Goal: Task Accomplishment & Management: Complete application form

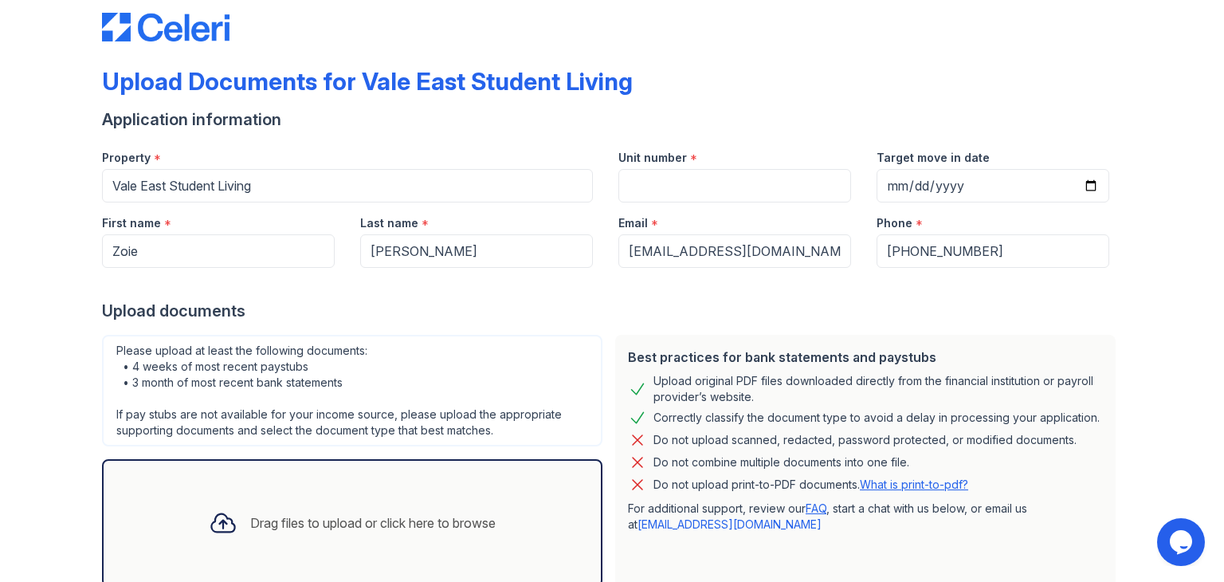
scroll to position [26, 0]
click at [975, 168] on input "Target move in date" at bounding box center [992, 184] width 233 height 33
click at [966, 183] on input "Target move in date" at bounding box center [992, 184] width 233 height 33
click at [1095, 183] on input "Target move in date" at bounding box center [992, 184] width 233 height 33
type input "[DATE]"
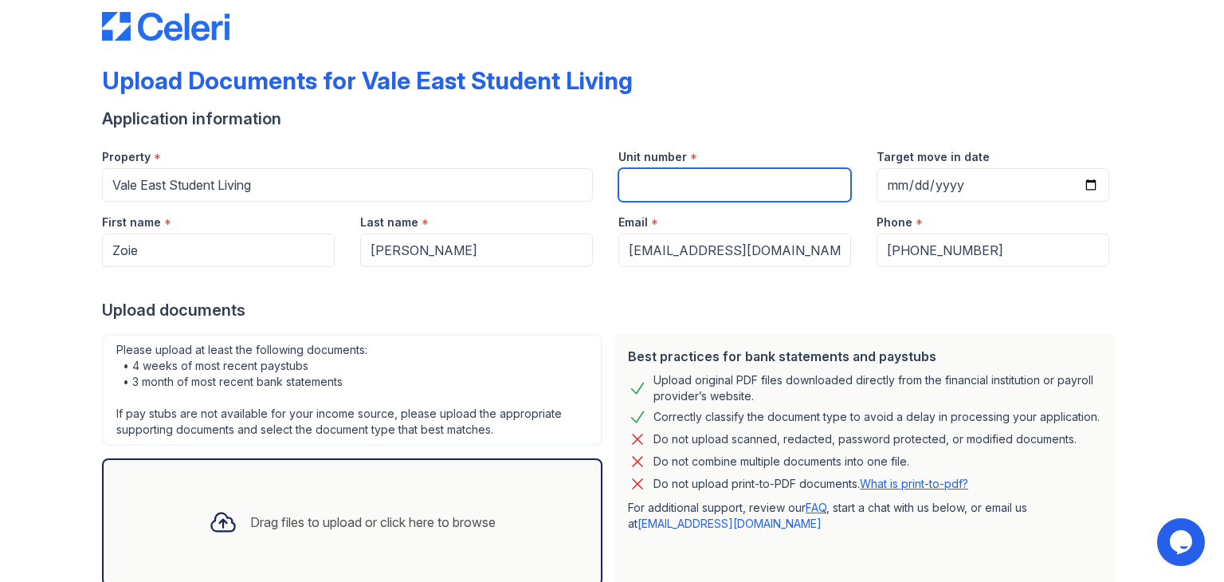
click at [692, 168] on input "Unit number" at bounding box center [734, 184] width 233 height 33
click at [770, 123] on div "Application information" at bounding box center [612, 119] width 1020 height 22
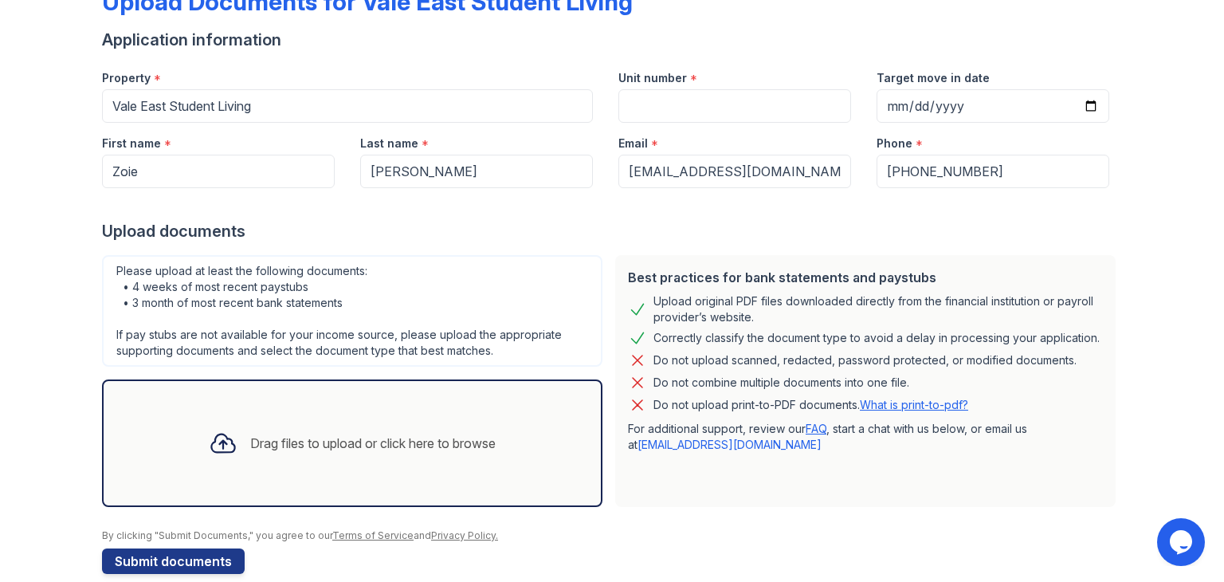
scroll to position [127, 0]
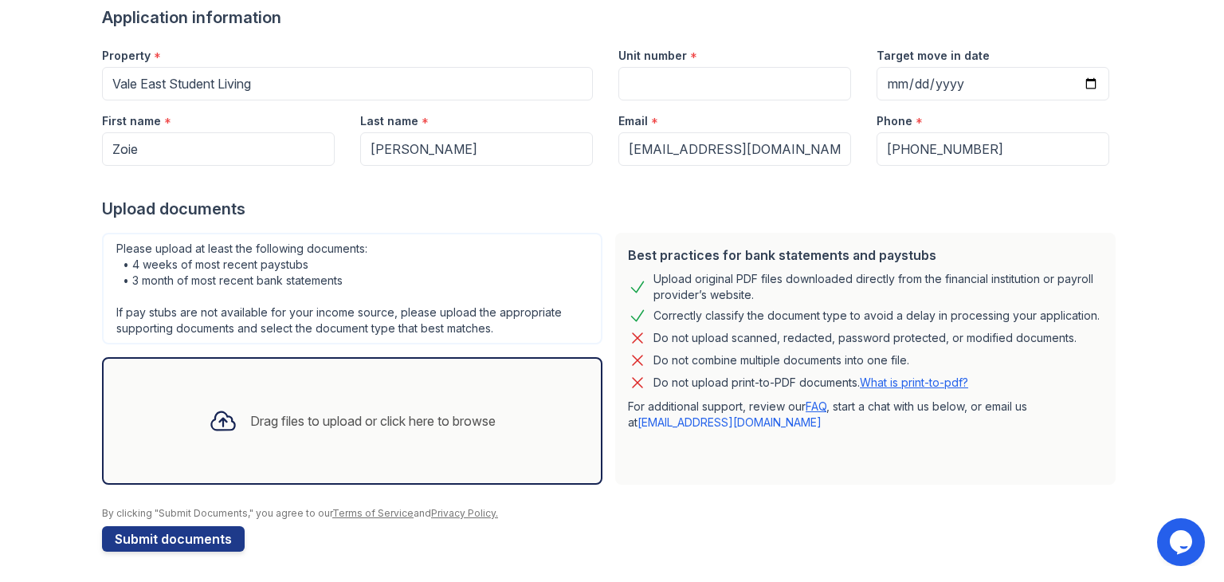
click at [326, 429] on div "Drag files to upload or click here to browse" at bounding box center [352, 421] width 312 height 54
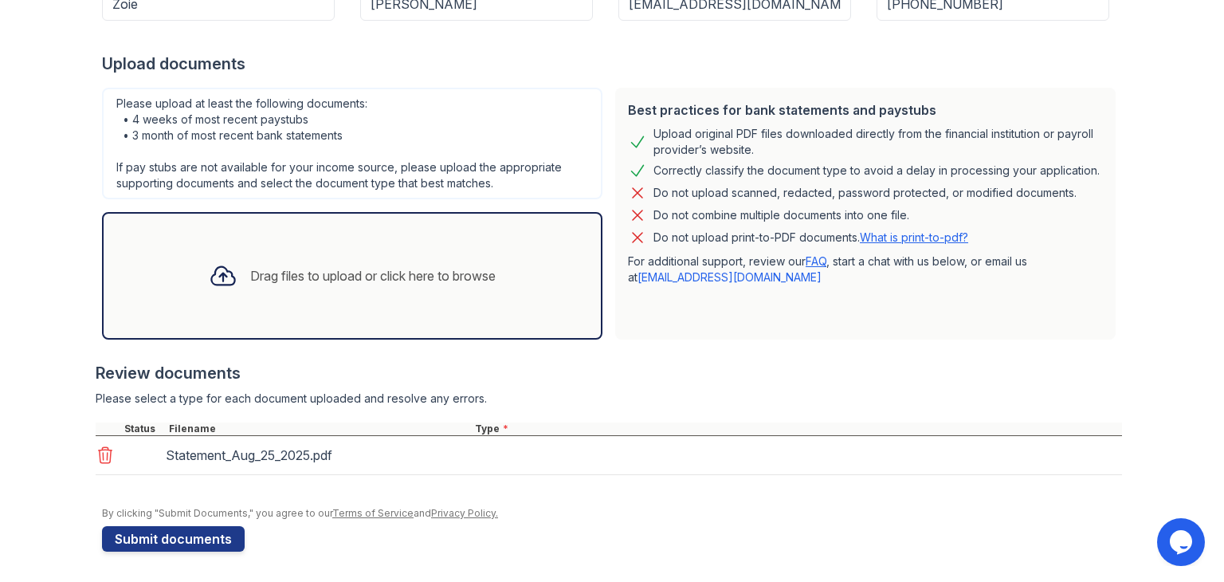
scroll to position [268, 0]
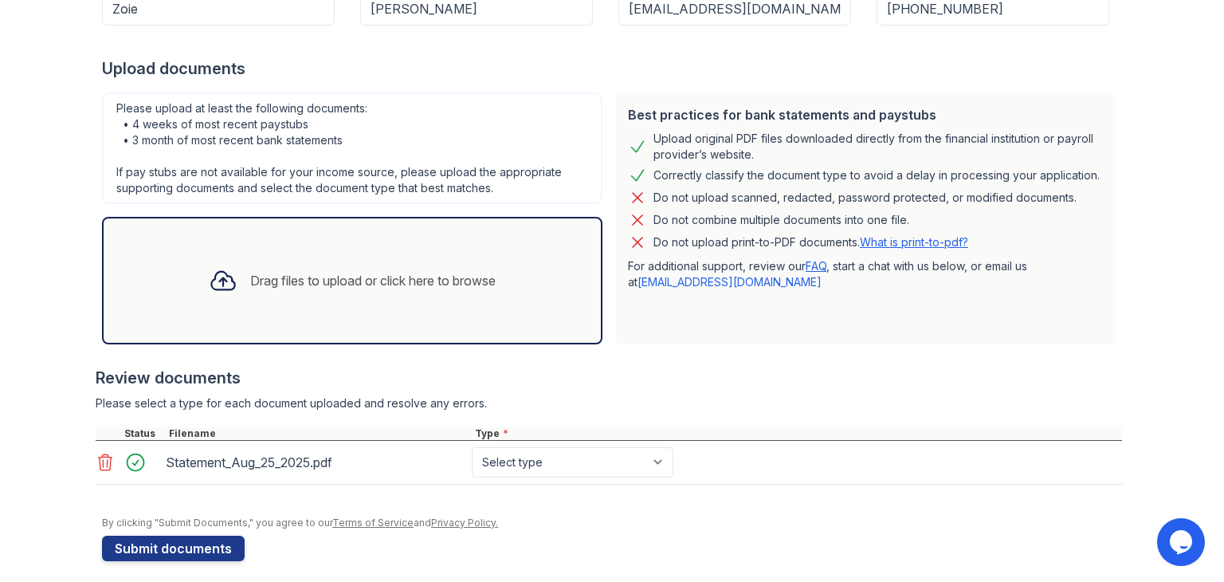
click at [313, 266] on div "Drag files to upload or click here to browse" at bounding box center [352, 280] width 312 height 54
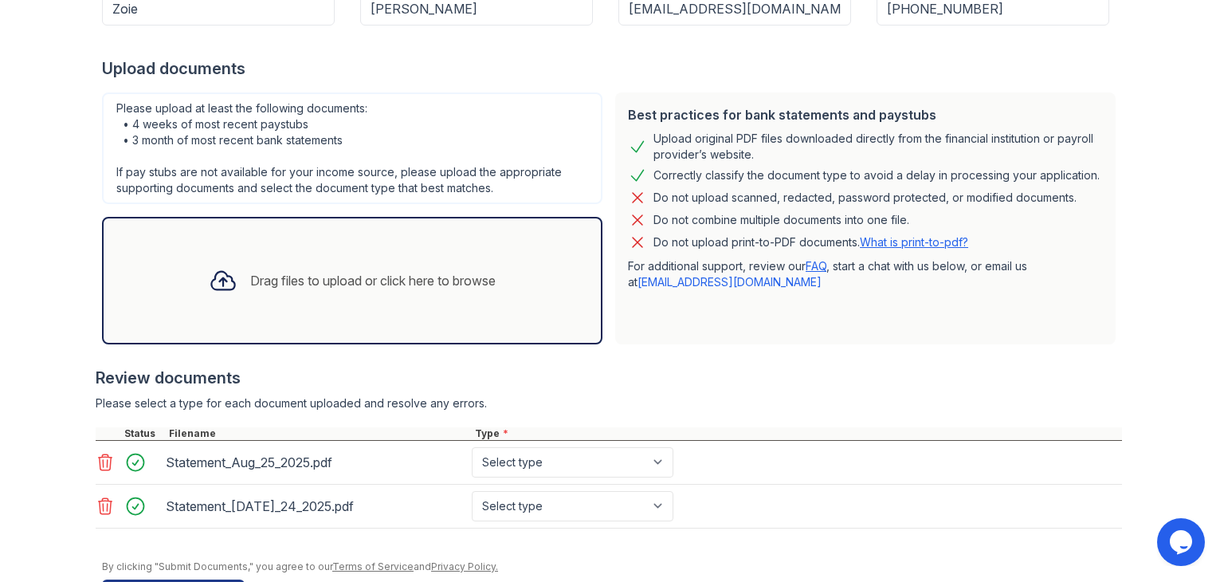
click at [239, 241] on div "Drag files to upload or click here to browse" at bounding box center [352, 280] width 500 height 127
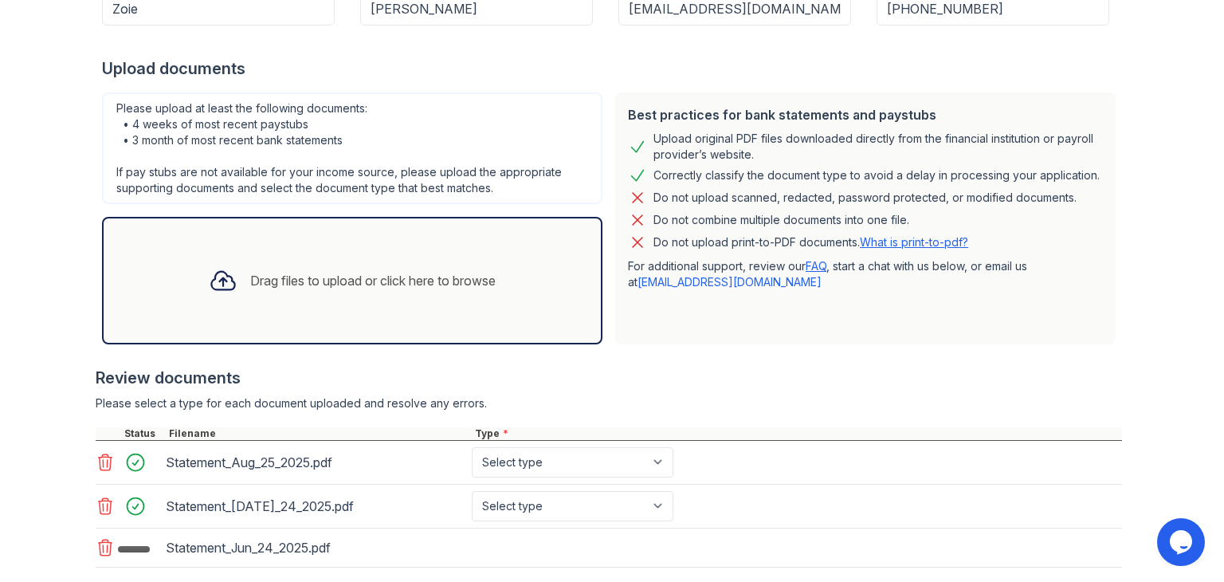
scroll to position [282, 0]
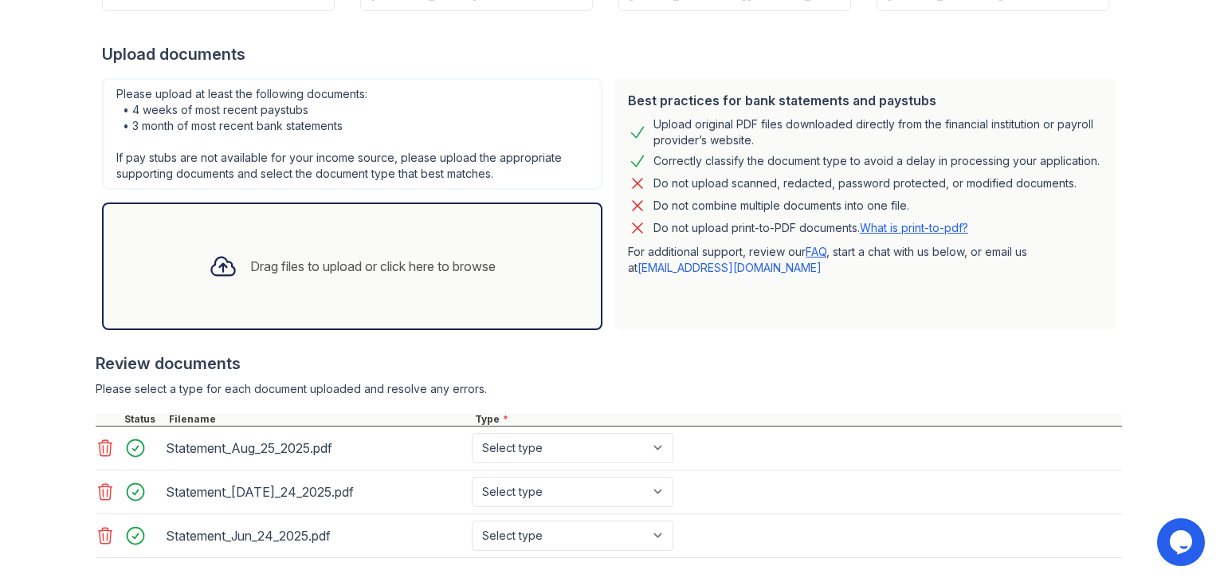
click at [330, 271] on div "Drag files to upload or click here to browse" at bounding box center [372, 266] width 245 height 19
click at [241, 274] on div "Drag files to upload or click here to browse" at bounding box center [352, 266] width 312 height 54
click at [319, 275] on div "Drag files to upload or click here to browse" at bounding box center [352, 266] width 312 height 54
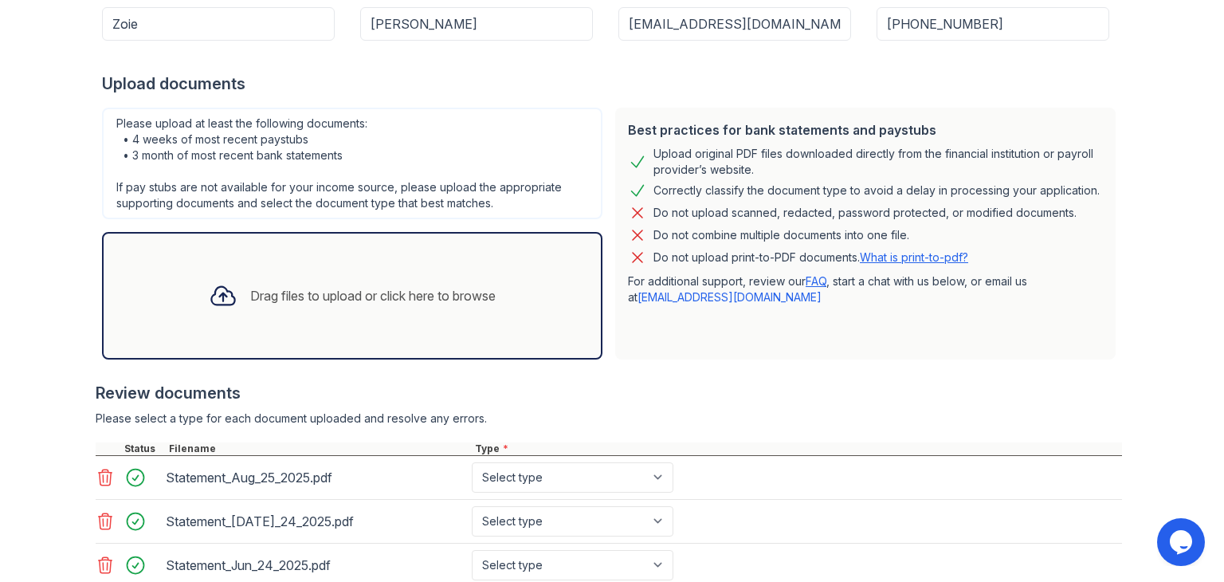
scroll to position [249, 0]
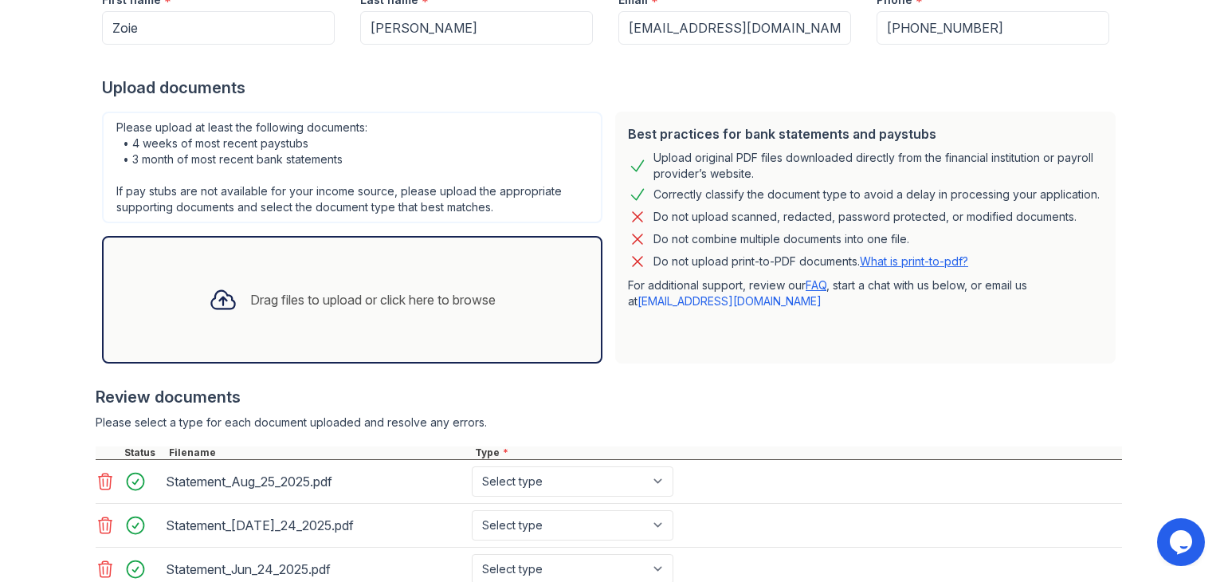
click at [327, 296] on div "Drag files to upload or click here to browse" at bounding box center [372, 299] width 245 height 19
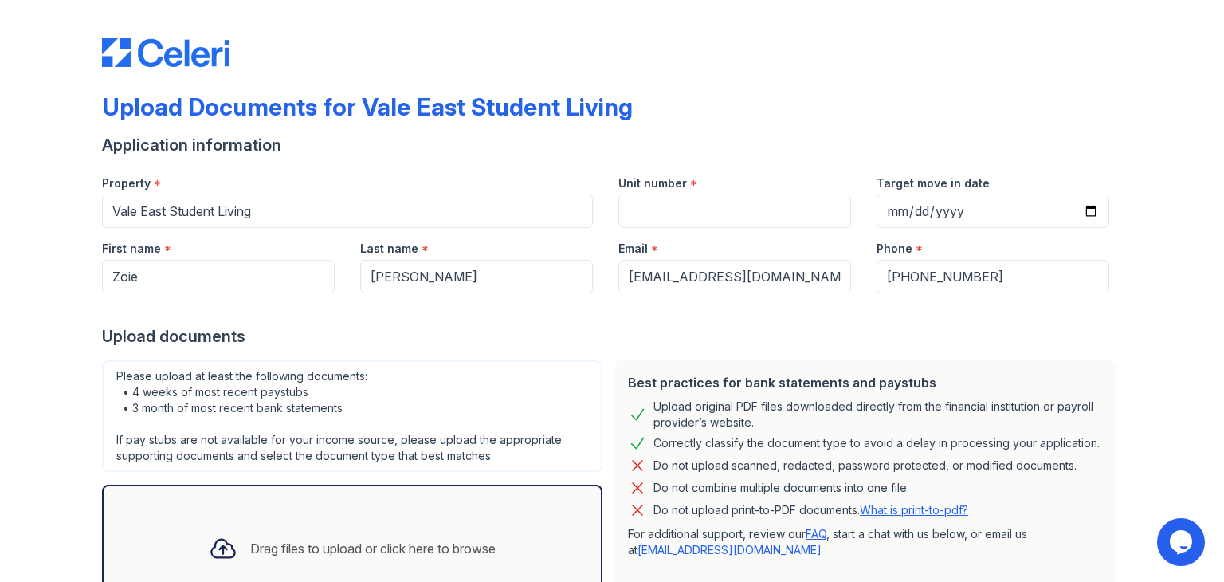
scroll to position [537, 0]
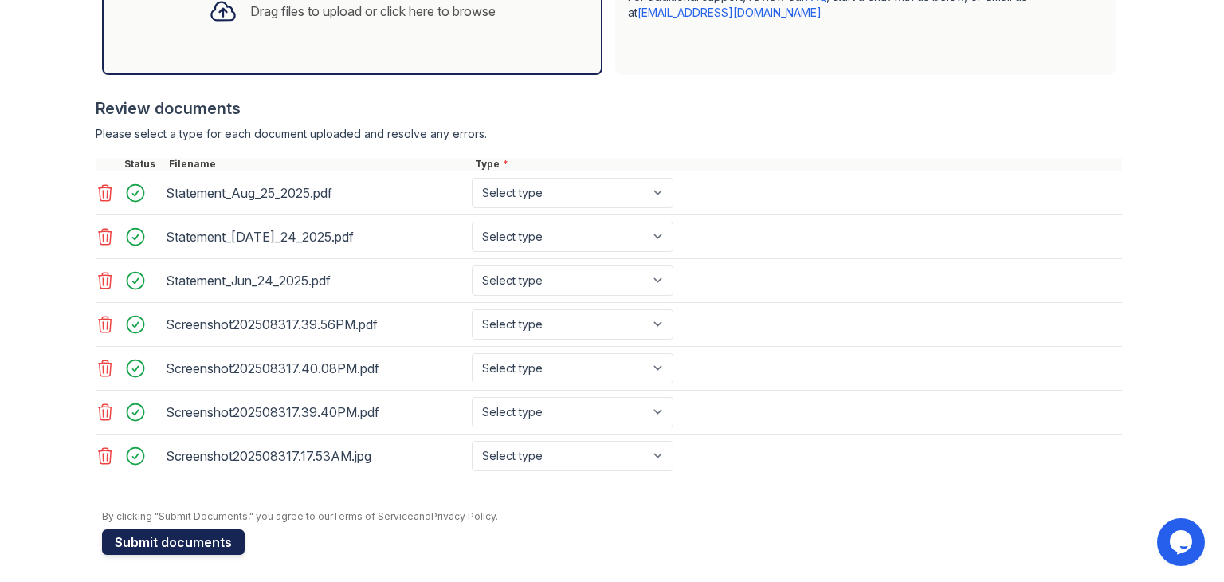
click at [176, 542] on button "Submit documents" at bounding box center [173, 541] width 143 height 25
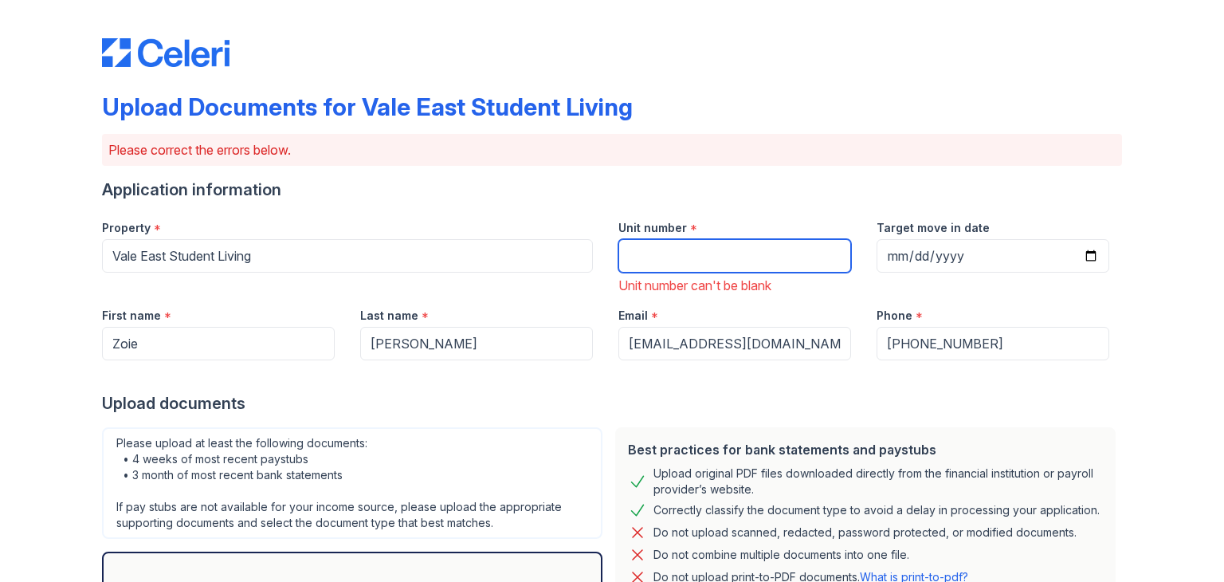
click at [766, 261] on input "Unit number" at bounding box center [734, 255] width 233 height 33
type input "n"
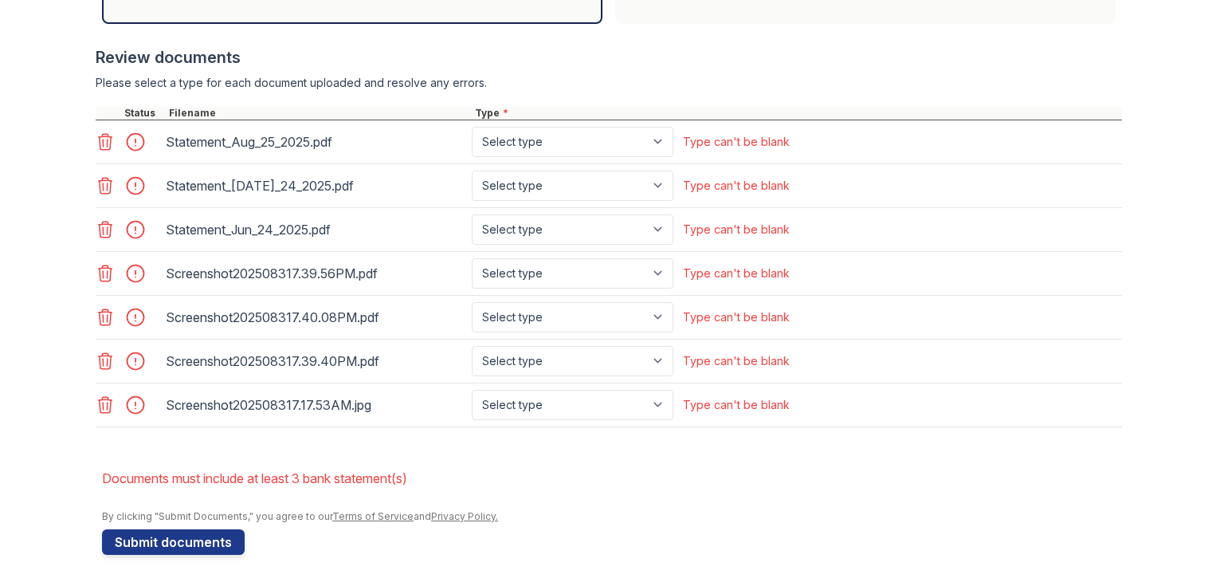
type input "N/A"
click at [585, 143] on select "Select type Paystub Bank Statement Offer Letter Tax Documents Benefit Award Let…" at bounding box center [573, 142] width 202 height 30
select select "bank_statement"
click at [472, 127] on select "Select type Paystub Bank Statement Offer Letter Tax Documents Benefit Award Let…" at bounding box center [573, 142] width 202 height 30
click at [583, 171] on select "Select type Paystub Bank Statement Offer Letter Tax Documents Benefit Award Let…" at bounding box center [573, 186] width 202 height 30
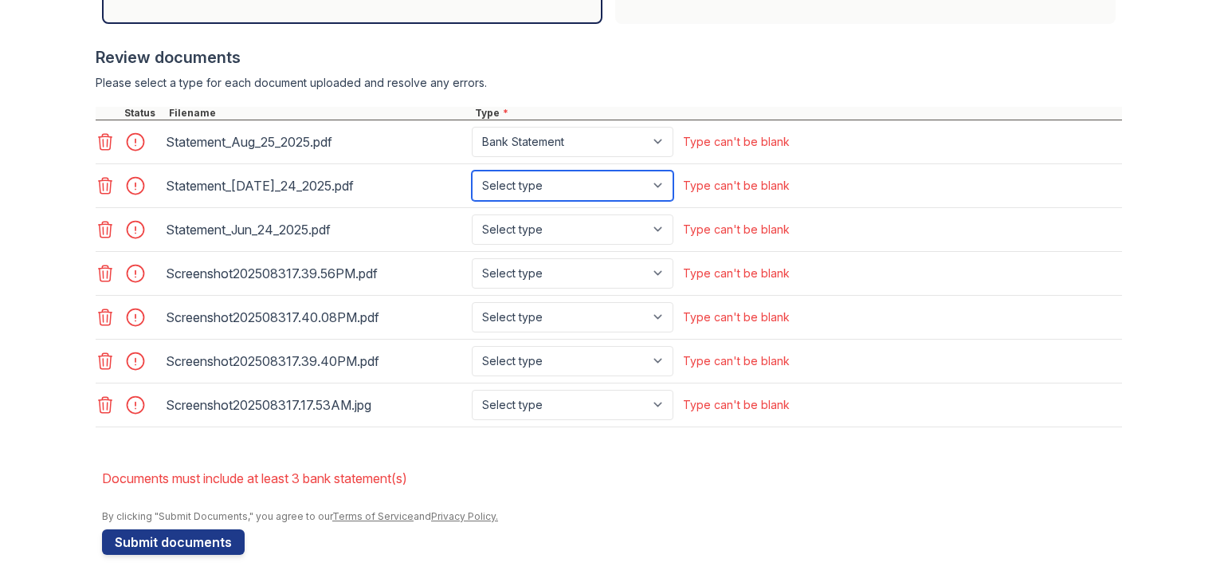
select select "bank_statement"
click at [472, 171] on select "Select type Paystub Bank Statement Offer Letter Tax Documents Benefit Award Let…" at bounding box center [573, 186] width 202 height 30
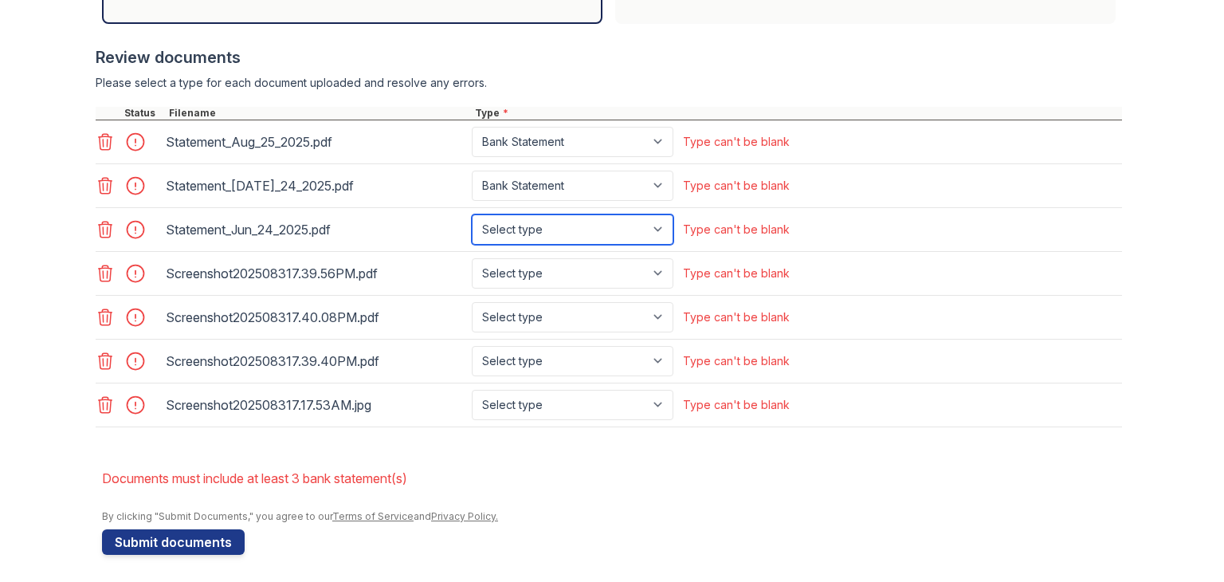
click at [560, 233] on select "Select type Paystub Bank Statement Offer Letter Tax Documents Benefit Award Let…" at bounding box center [573, 229] width 202 height 30
select select "bank_statement"
click at [472, 214] on select "Select type Paystub Bank Statement Offer Letter Tax Documents Benefit Award Let…" at bounding box center [573, 229] width 202 height 30
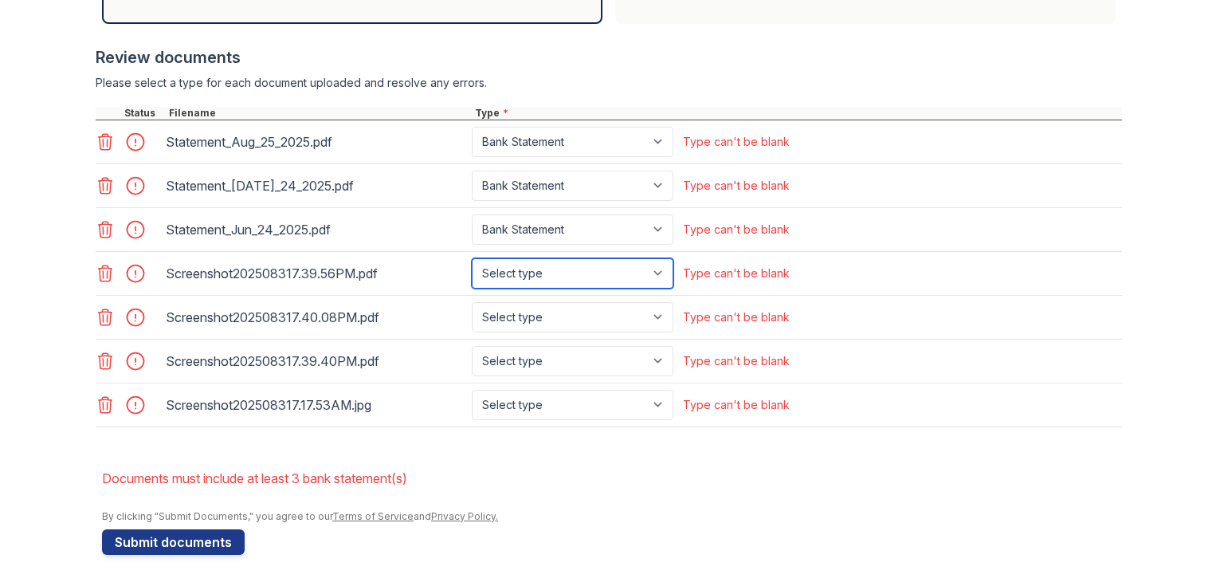
click at [553, 276] on select "Select type Paystub Bank Statement Offer Letter Tax Documents Benefit Award Let…" at bounding box center [573, 273] width 202 height 30
click at [472, 258] on select "Select type Paystub Bank Statement Offer Letter Tax Documents Benefit Award Let…" at bounding box center [573, 273] width 202 height 30
click at [551, 269] on select "Select type Paystub Bank Statement Offer Letter Tax Documents Benefit Award Let…" at bounding box center [573, 273] width 202 height 30
select select "paystub"
click at [472, 258] on select "Select type Paystub Bank Statement Offer Letter Tax Documents Benefit Award Let…" at bounding box center [573, 273] width 202 height 30
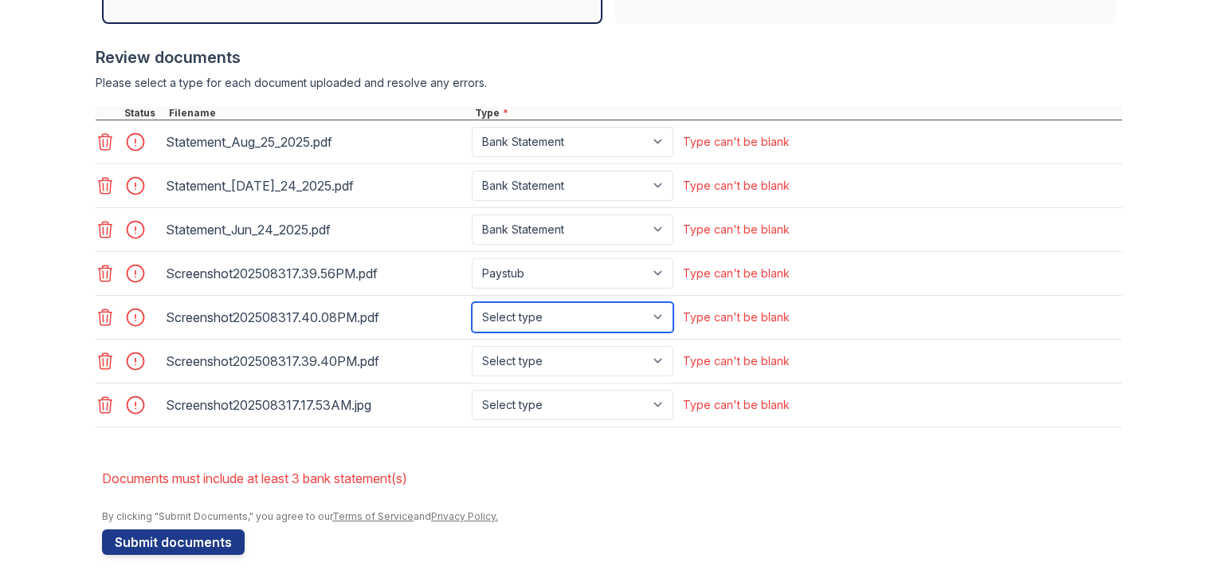
click at [561, 312] on select "Select type Paystub Bank Statement Offer Letter Tax Documents Benefit Award Let…" at bounding box center [573, 317] width 202 height 30
select select "paystub"
click at [472, 302] on select "Select type Paystub Bank Statement Offer Letter Tax Documents Benefit Award Let…" at bounding box center [573, 317] width 202 height 30
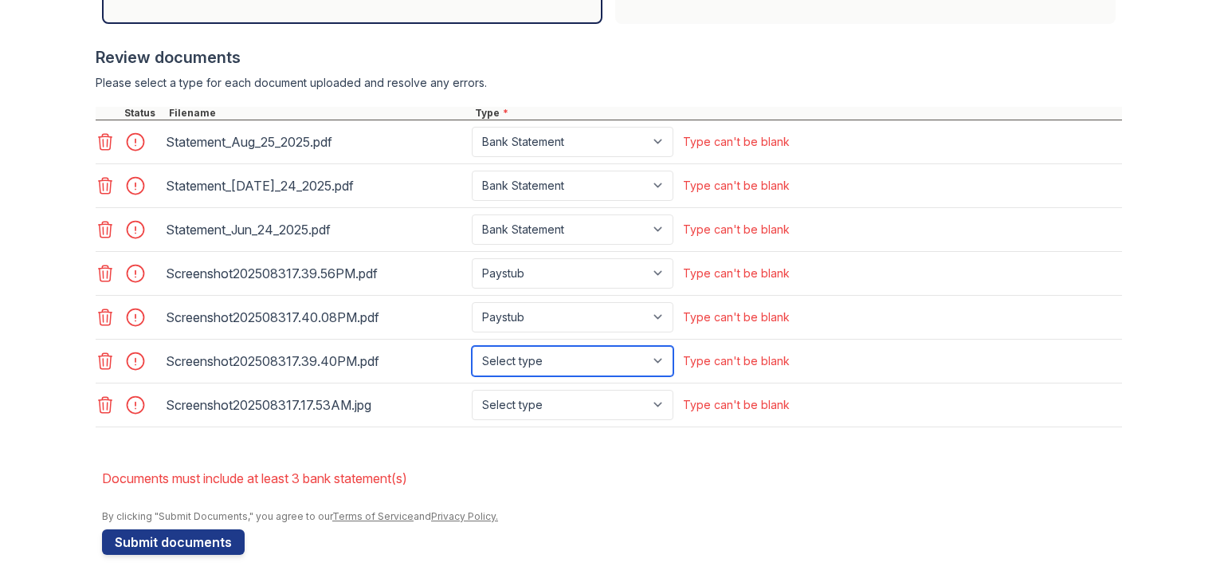
click at [540, 367] on select "Select type Paystub Bank Statement Offer Letter Tax Documents Benefit Award Let…" at bounding box center [573, 361] width 202 height 30
select select "paystub"
click at [472, 346] on select "Select type Paystub Bank Statement Offer Letter Tax Documents Benefit Award Let…" at bounding box center [573, 361] width 202 height 30
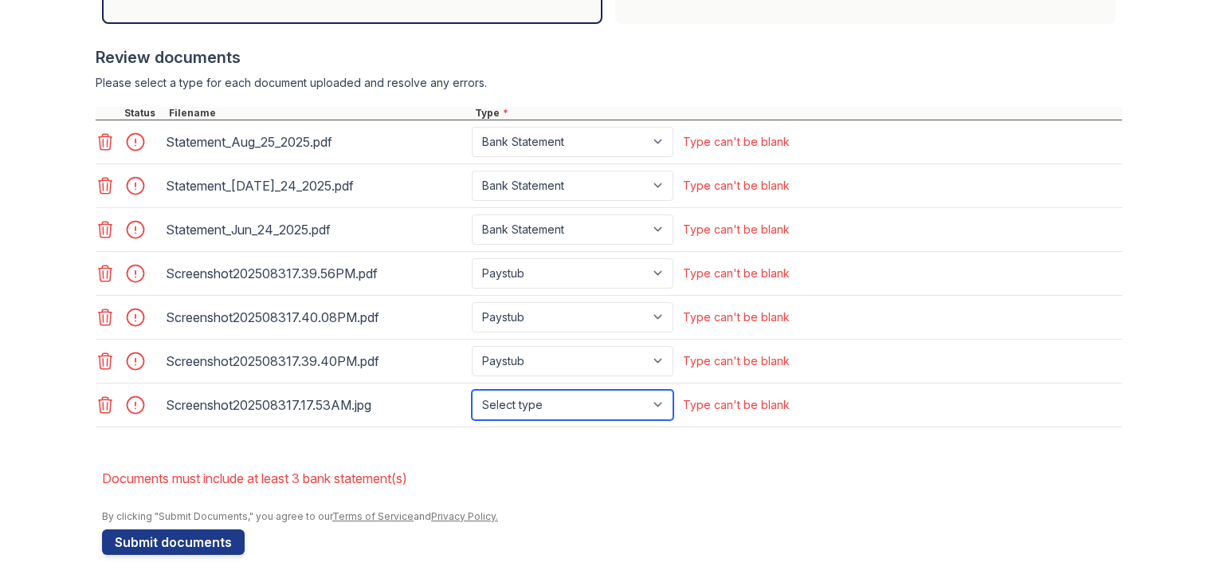
click at [533, 391] on select "Select type Paystub Bank Statement Offer Letter Tax Documents Benefit Award Let…" at bounding box center [573, 405] width 202 height 30
select select "paystub"
click at [472, 390] on select "Select type Paystub Bank Statement Offer Letter Tax Documents Benefit Award Let…" at bounding box center [573, 405] width 202 height 30
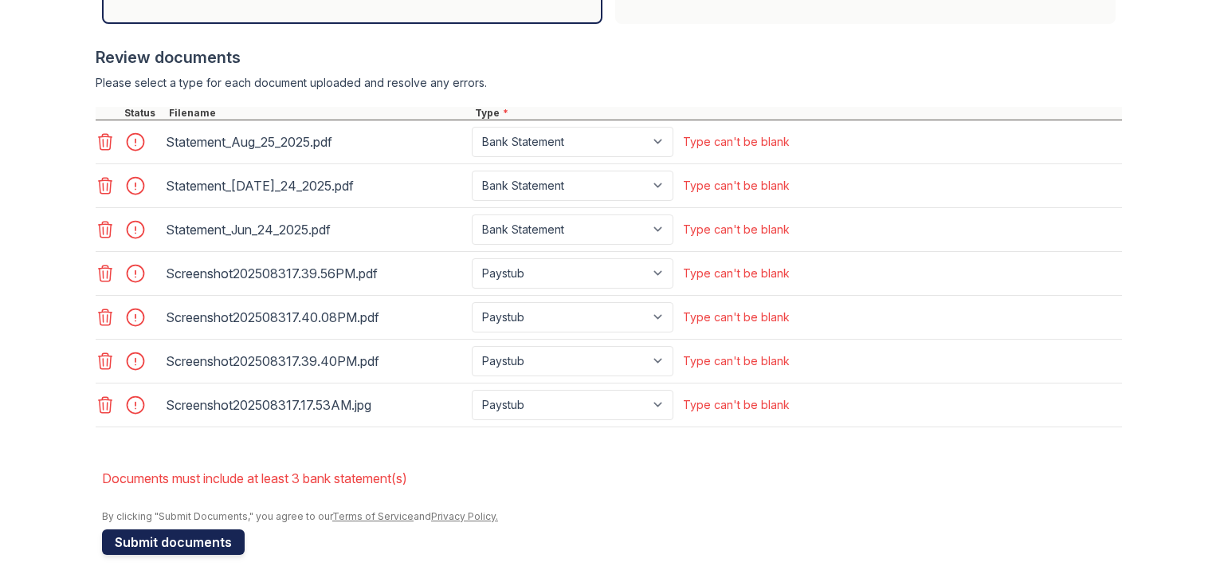
click at [190, 547] on button "Submit documents" at bounding box center [173, 541] width 143 height 25
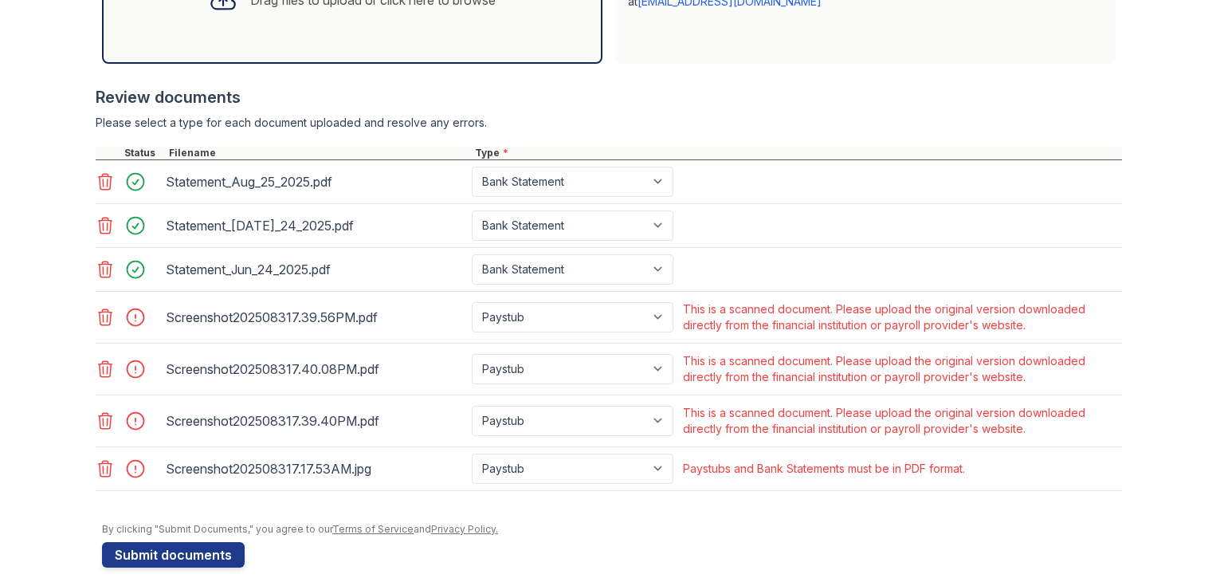
scroll to position [606, 0]
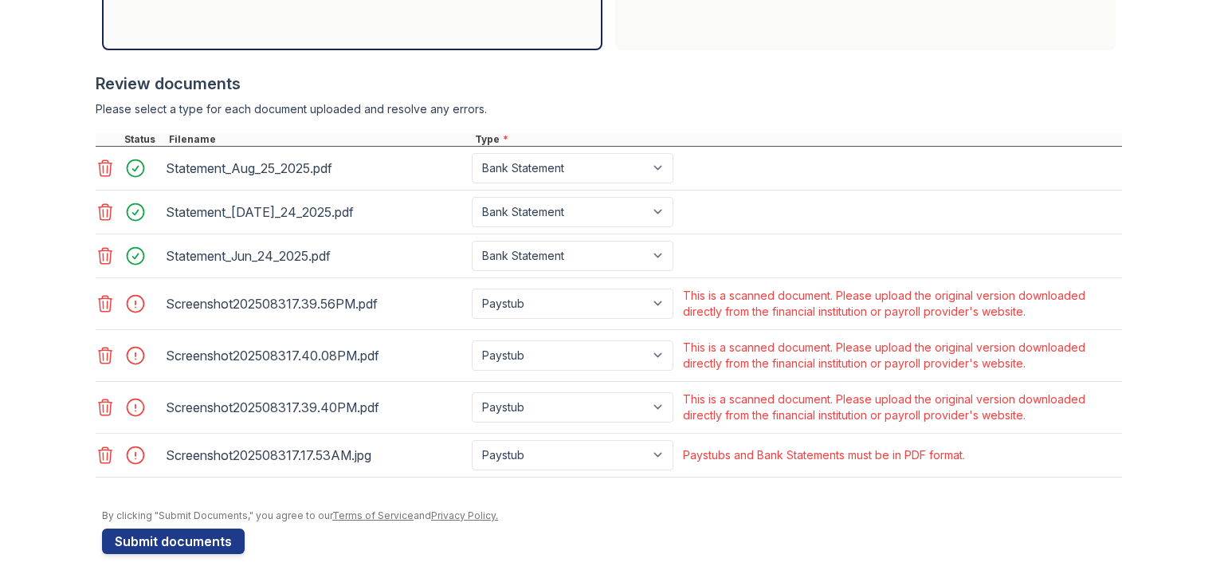
click at [103, 300] on icon at bounding box center [106, 304] width 14 height 16
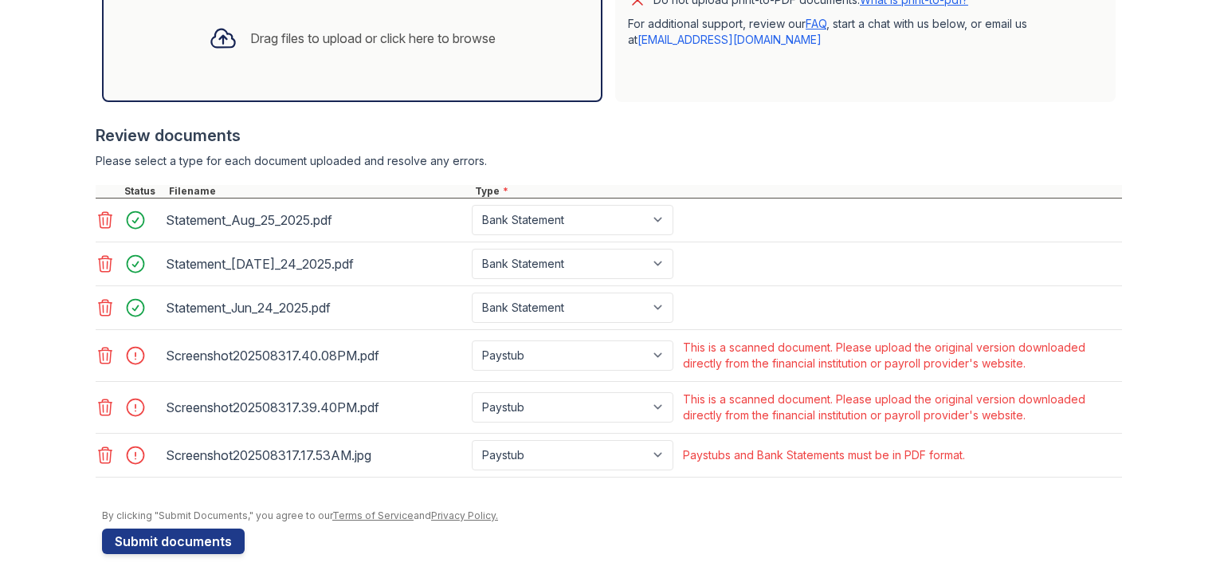
click at [101, 447] on icon at bounding box center [106, 455] width 14 height 16
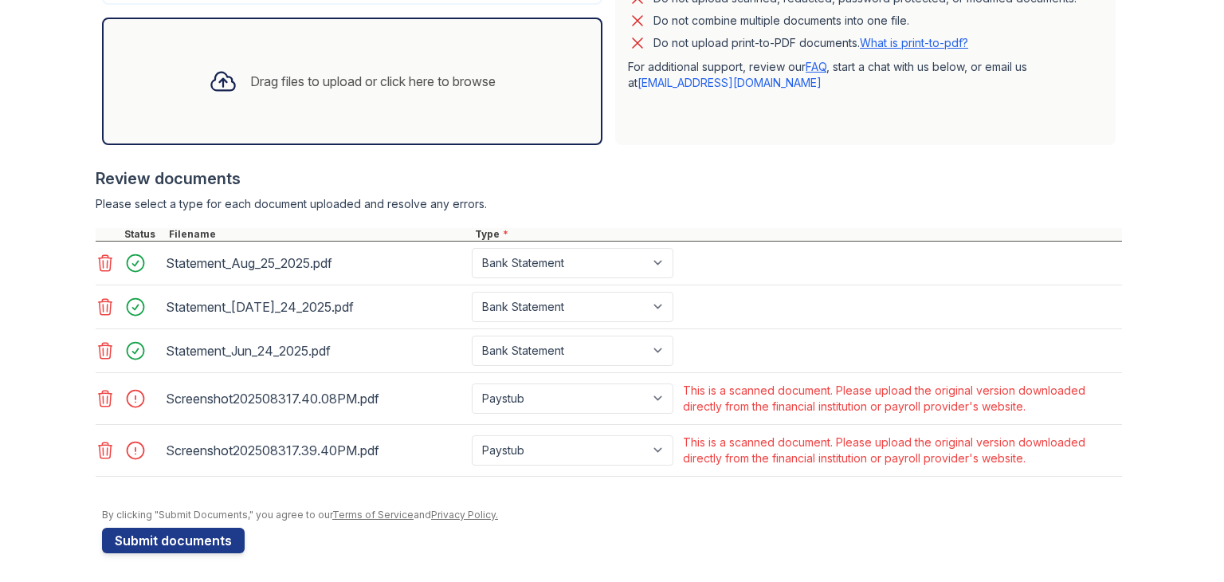
click at [101, 445] on icon at bounding box center [105, 450] width 19 height 19
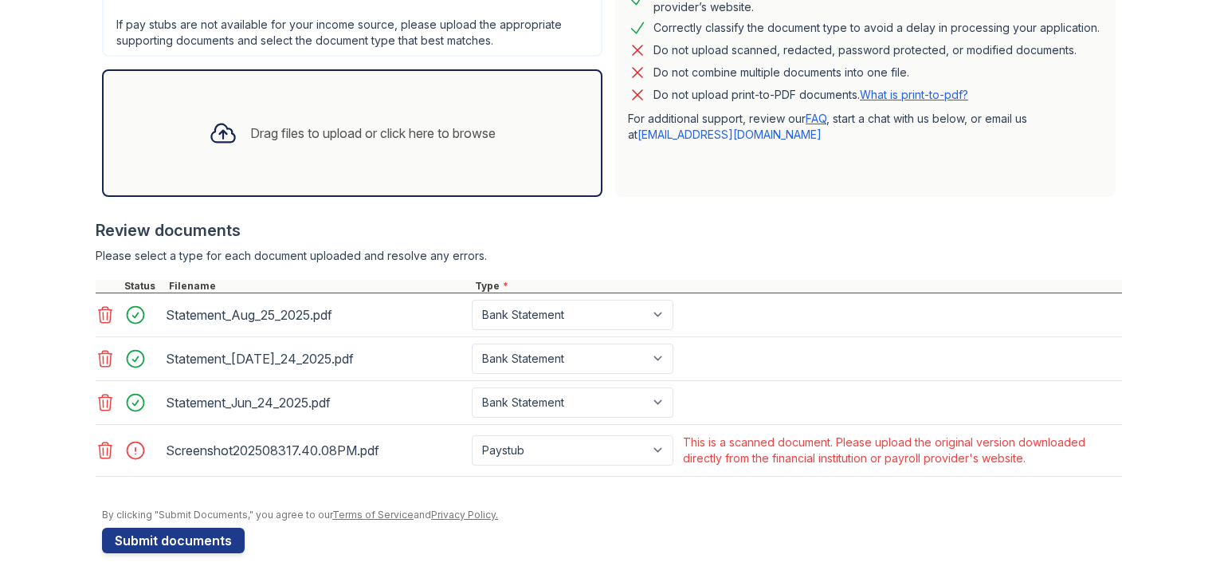
click at [101, 445] on icon at bounding box center [105, 450] width 19 height 19
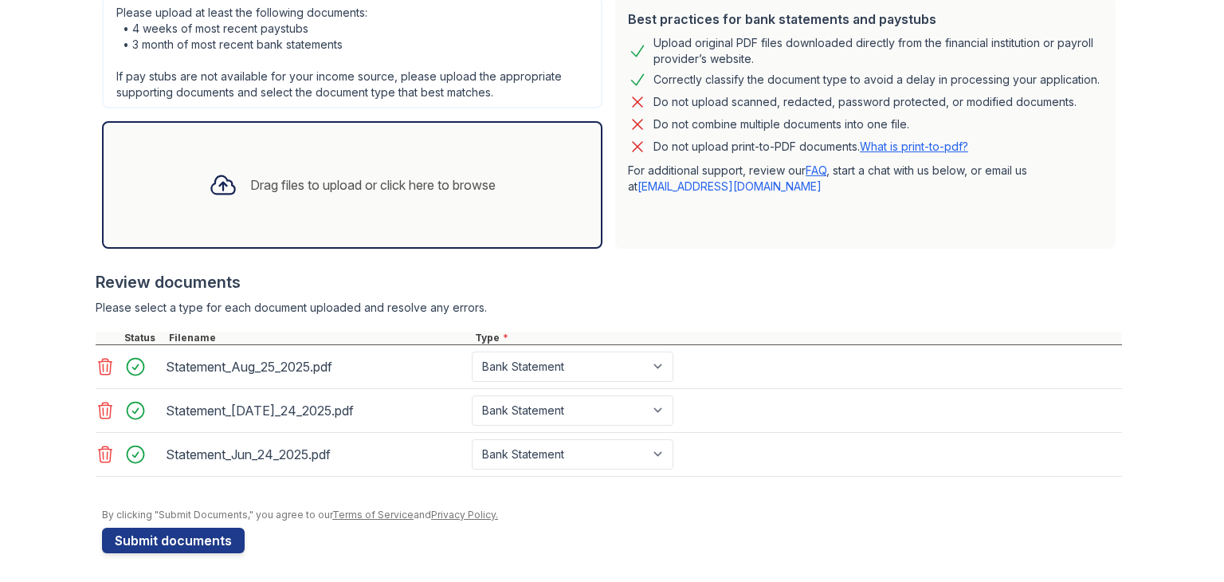
click at [375, 192] on div "Drag files to upload or click here to browse" at bounding box center [352, 185] width 312 height 54
click at [405, 190] on div "Drag files to upload or click here to browse" at bounding box center [372, 184] width 245 height 19
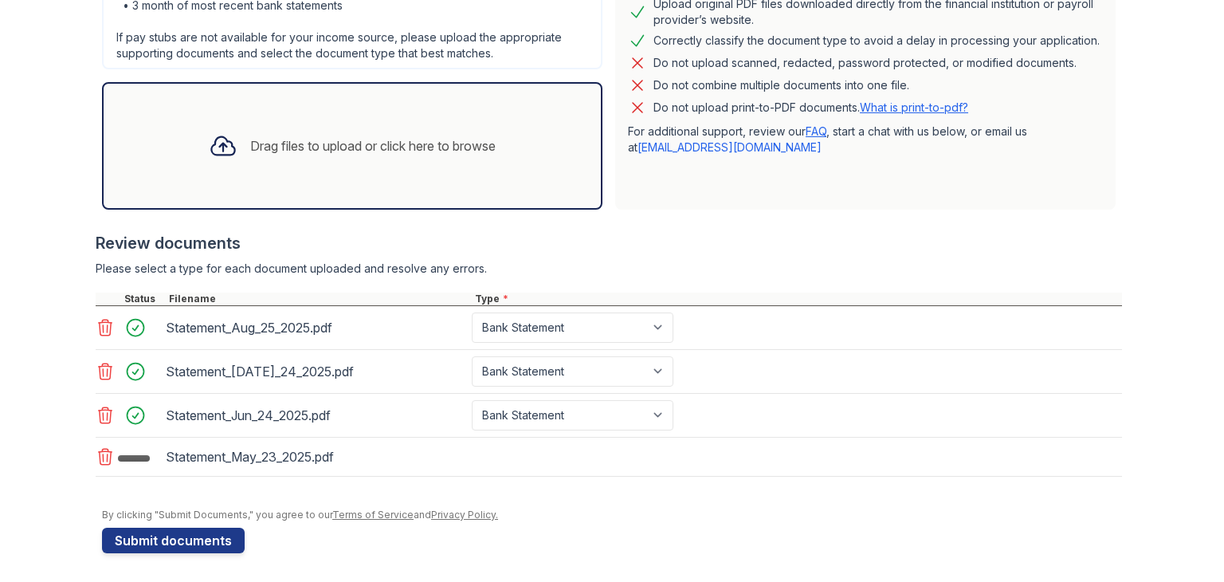
scroll to position [452, 0]
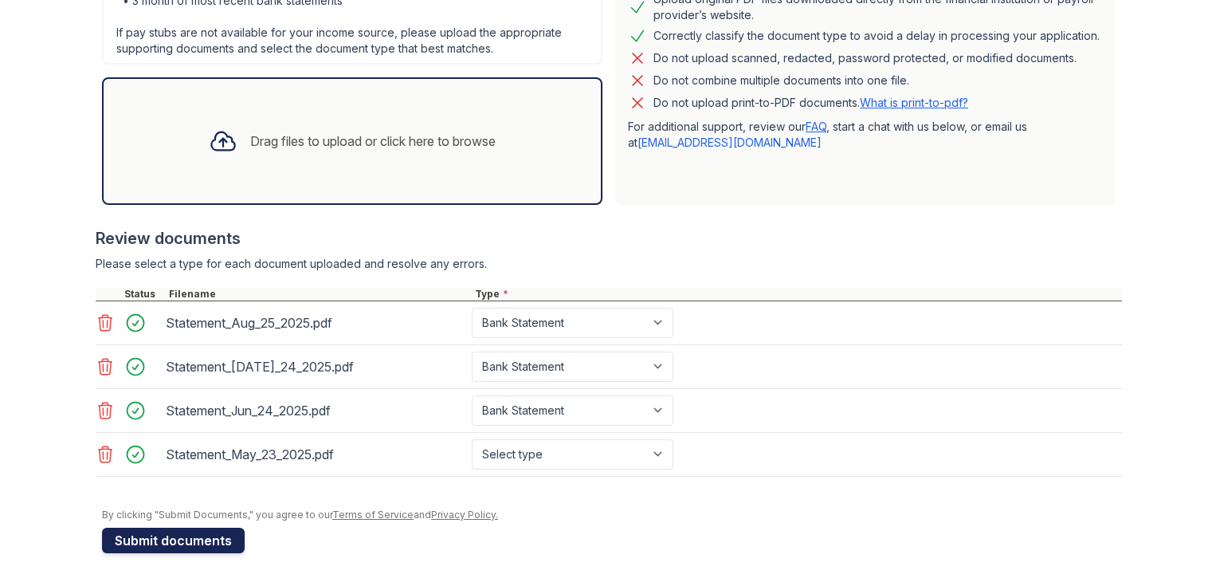
click at [176, 542] on button "Submit documents" at bounding box center [173, 539] width 143 height 25
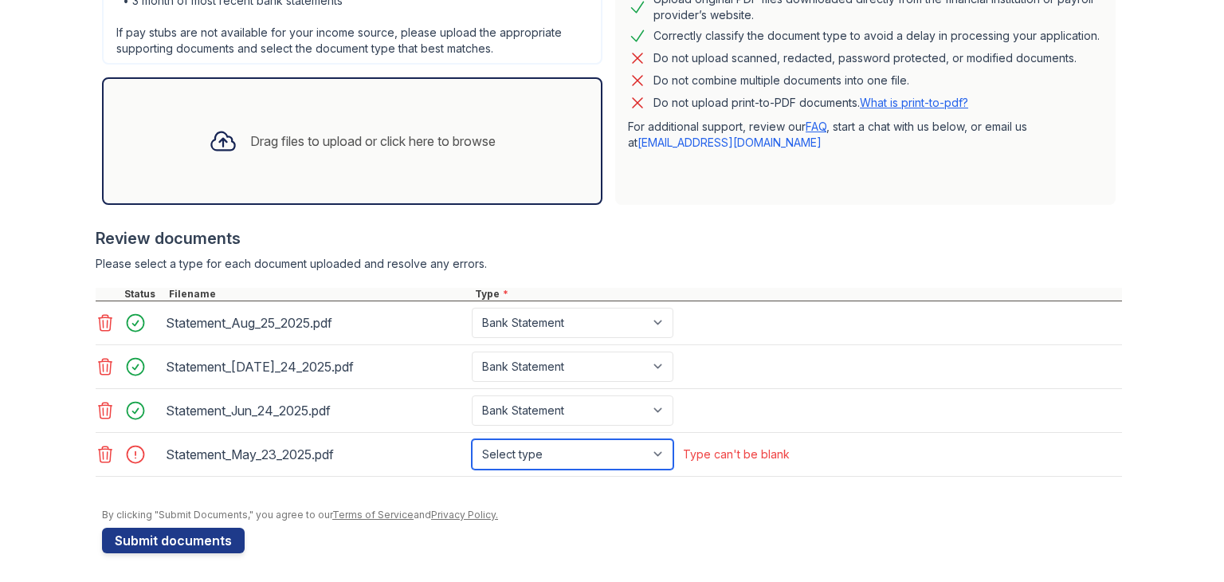
click at [598, 457] on select "Select type Paystub Bank Statement Offer Letter Tax Documents Benefit Award Let…" at bounding box center [573, 454] width 202 height 30
select select "bank_statement"
click at [472, 439] on select "Select type Paystub Bank Statement Offer Letter Tax Documents Benefit Award Let…" at bounding box center [573, 454] width 202 height 30
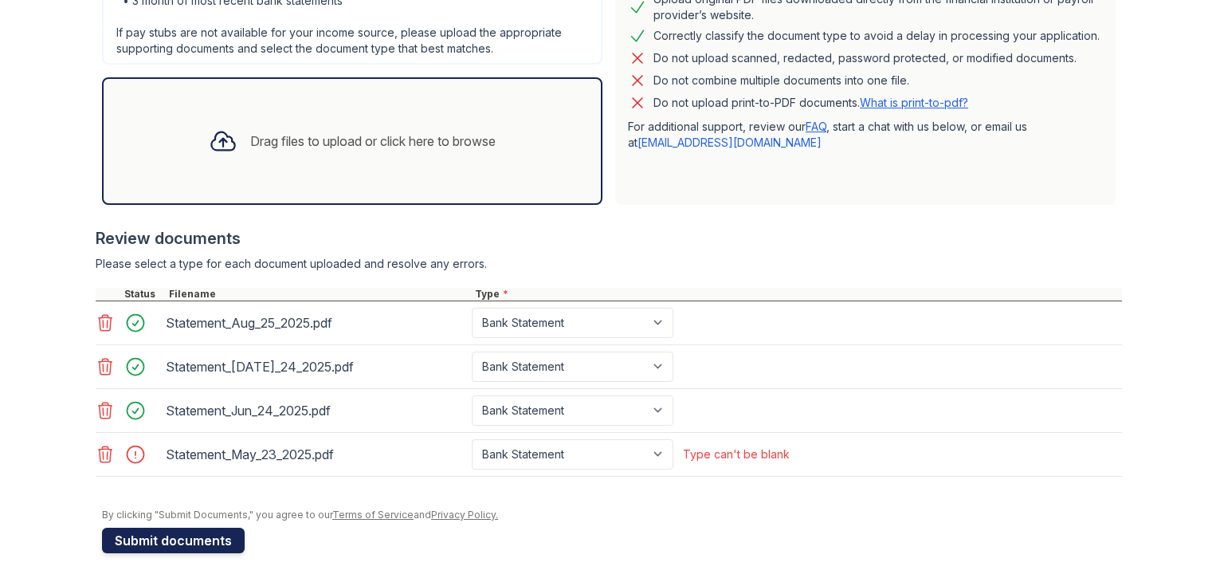
click at [181, 540] on button "Submit documents" at bounding box center [173, 539] width 143 height 25
